Goal: Information Seeking & Learning: Learn about a topic

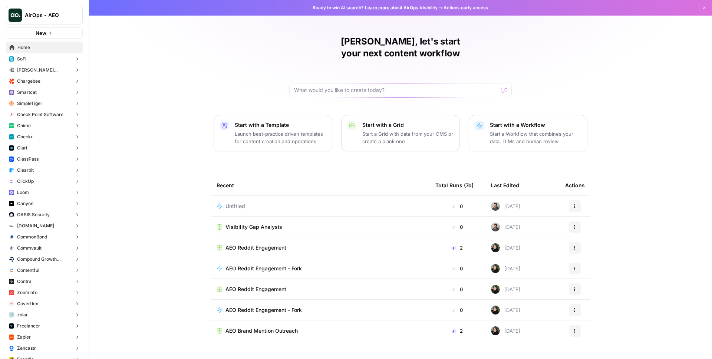
click at [32, 82] on span "Chargebee" at bounding box center [28, 81] width 23 height 7
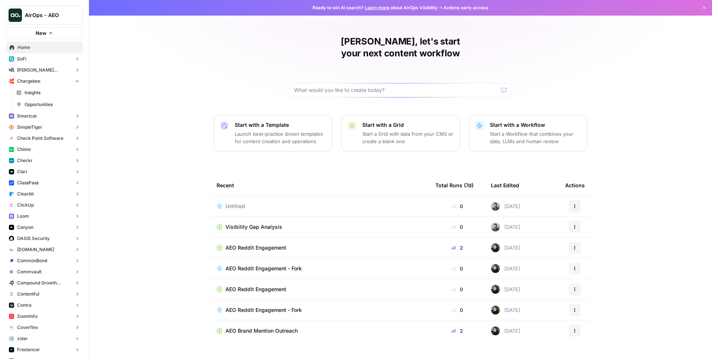
click at [39, 93] on span "Insights" at bounding box center [51, 92] width 55 height 7
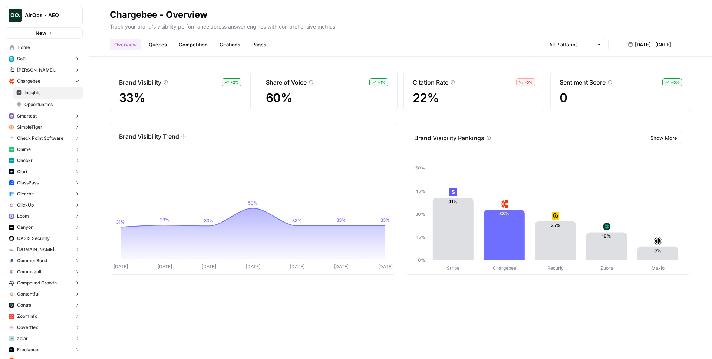
click at [146, 12] on div "Chargebee - Overview" at bounding box center [159, 15] width 98 height 12
copy div "Chargebee"
click at [152, 45] on link "Queries" at bounding box center [157, 45] width 27 height 12
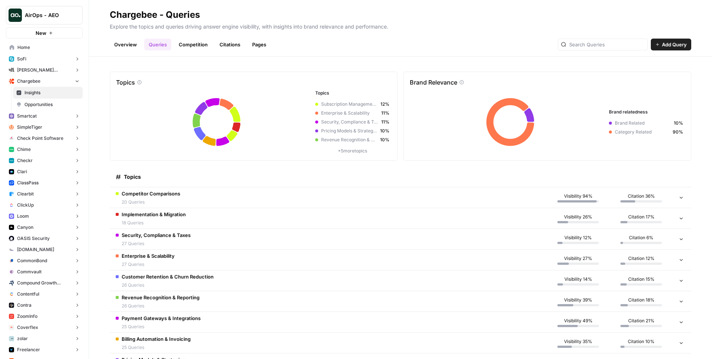
click at [227, 192] on td "Competitor Comparisons 20 Queries" at bounding box center [328, 197] width 437 height 20
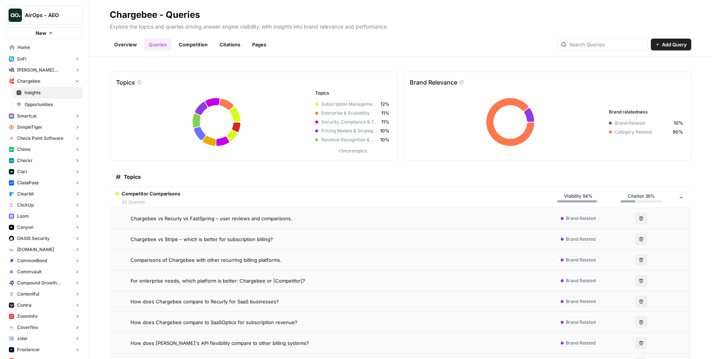
click at [199, 219] on span "Chargebee vs Recurly vs FastSpring – user reviews and comparisons." at bounding box center [212, 218] width 162 height 7
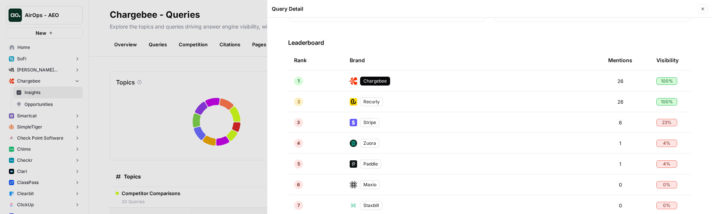
scroll to position [132, 0]
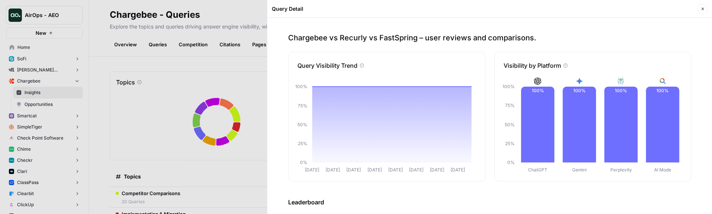
click at [364, 66] on icon at bounding box center [362, 65] width 4 height 4
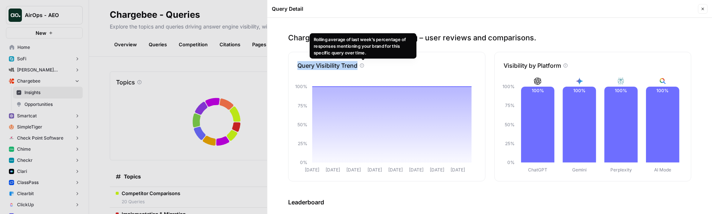
drag, startPoint x: 295, startPoint y: 66, endPoint x: 360, endPoint y: 64, distance: 64.6
click at [361, 64] on div "Query Visibility Trend" at bounding box center [387, 65] width 197 height 9
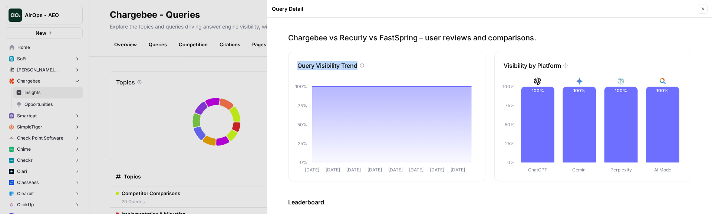
copy div "Query Visibility Trend"
click at [425, 24] on div "Chargebee vs Recurly vs FastSpring – user reviews and comparisons. Query Visibi…" at bounding box center [490, 116] width 445 height 197
click at [494, 198] on h3 "Leaderboard" at bounding box center [489, 202] width 403 height 9
